Goal: Transaction & Acquisition: Download file/media

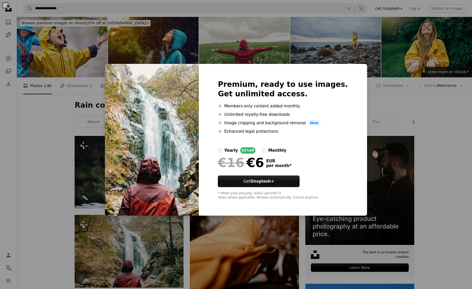
scroll to position [70, 0]
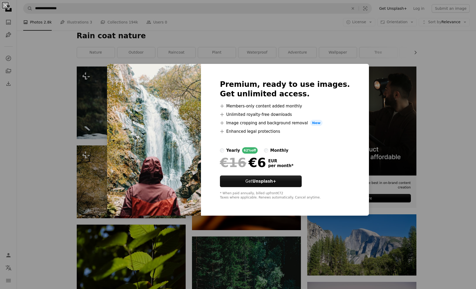
click at [458, 185] on div "An X shape Premium, ready to use images. Get unlimited access. A plus sign Memb…" at bounding box center [238, 144] width 476 height 289
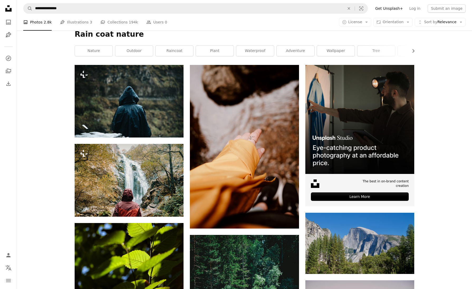
scroll to position [72, 0]
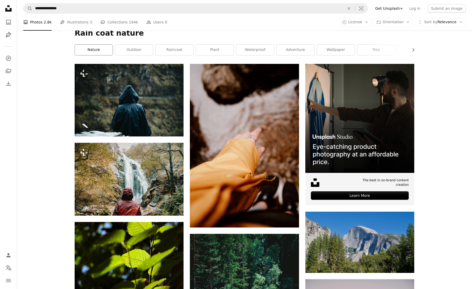
click at [105, 51] on link "nature" at bounding box center [94, 50] width 38 height 11
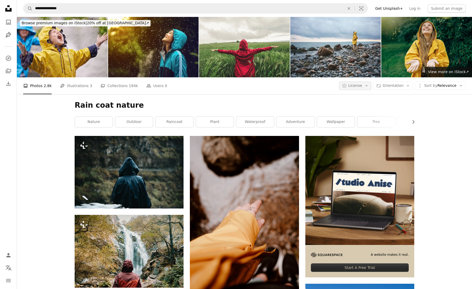
click at [367, 86] on icon "Arrow down" at bounding box center [366, 85] width 5 height 5
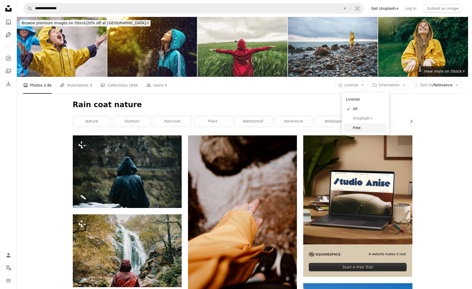
click at [360, 128] on span "Free" at bounding box center [369, 127] width 32 height 5
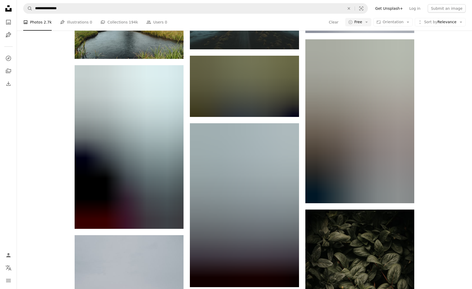
scroll to position [3606, 0]
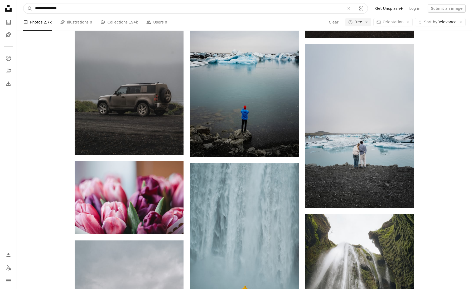
drag, startPoint x: 74, startPoint y: 9, endPoint x: 41, endPoint y: 9, distance: 33.0
click at [41, 9] on input "**********" at bounding box center [187, 8] width 311 height 10
type input "**********"
click at [28, 8] on button "A magnifying glass" at bounding box center [27, 8] width 9 height 10
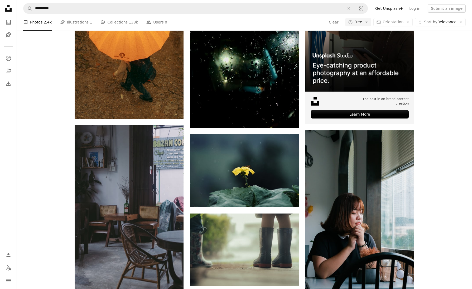
scroll to position [83, 0]
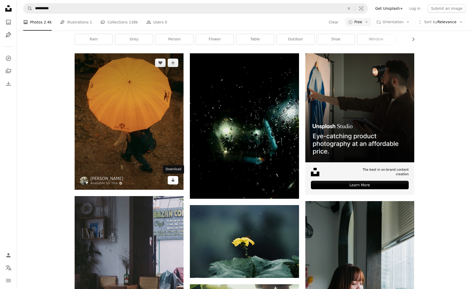
click at [171, 179] on link "Arrow pointing down" at bounding box center [173, 180] width 11 height 8
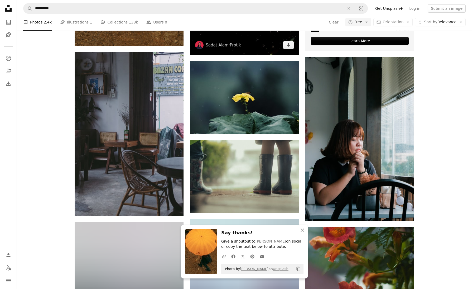
scroll to position [302, 0]
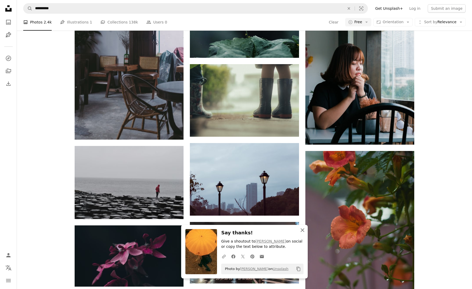
click at [302, 230] on icon "button" at bounding box center [303, 230] width 4 height 4
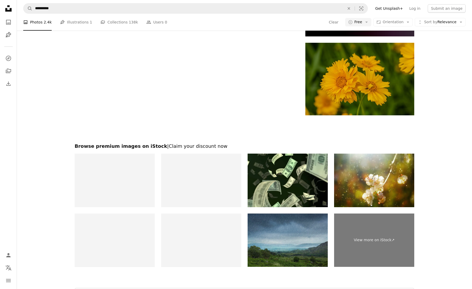
scroll to position [666, 0]
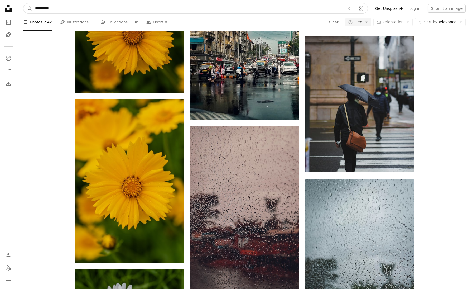
click at [75, 10] on input "**********" at bounding box center [187, 8] width 311 height 10
type input "**********"
click at [28, 8] on button "A magnifying glass" at bounding box center [27, 8] width 9 height 10
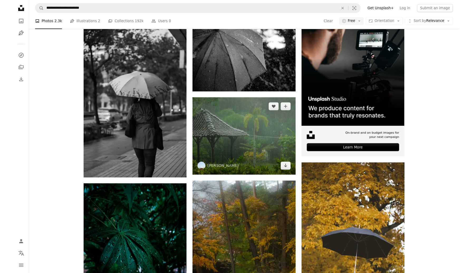
scroll to position [40, 0]
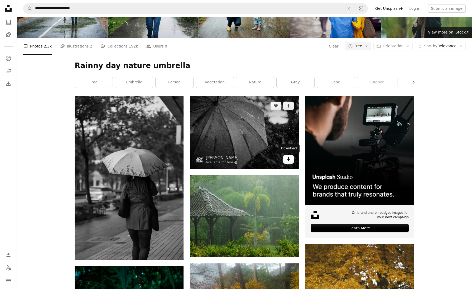
click at [288, 158] on icon "Arrow pointing down" at bounding box center [288, 159] width 4 height 6
